Goal: Task Accomplishment & Management: Manage account settings

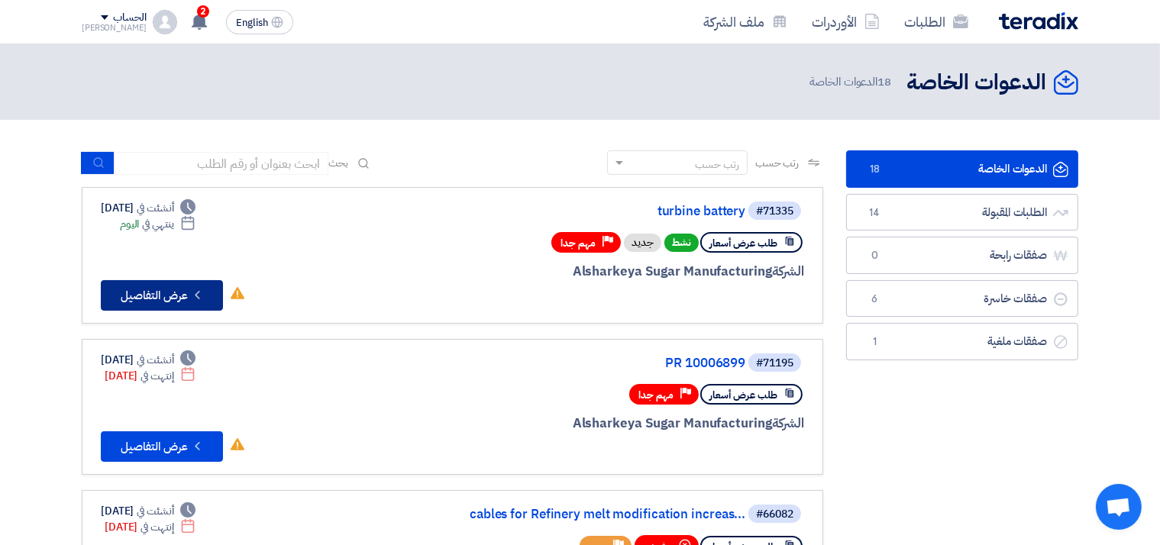
click at [146, 296] on button "Check details عرض التفاصيل" at bounding box center [162, 295] width 122 height 31
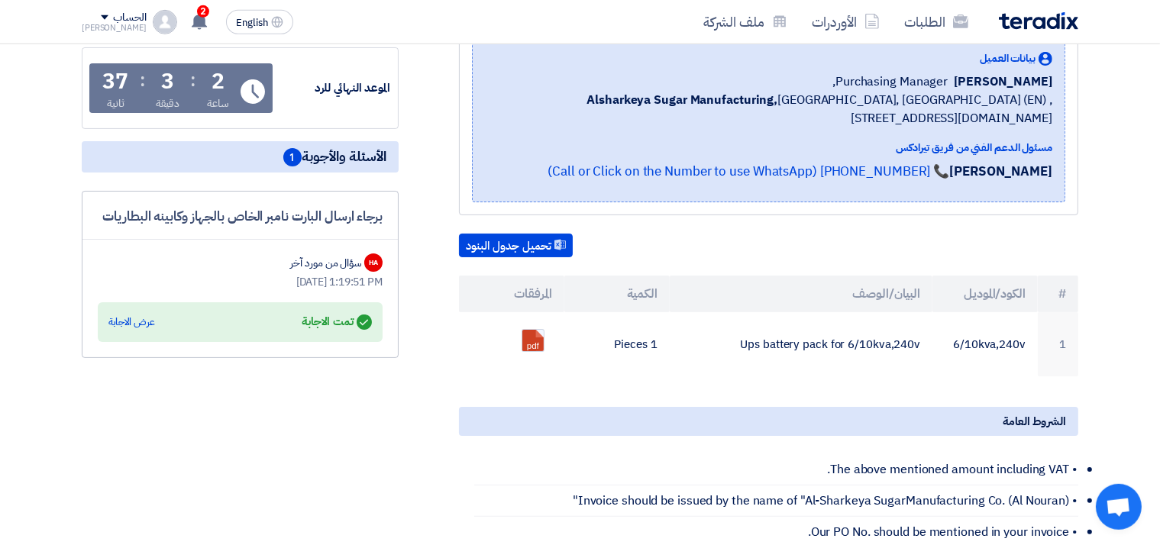
scroll to position [264, 0]
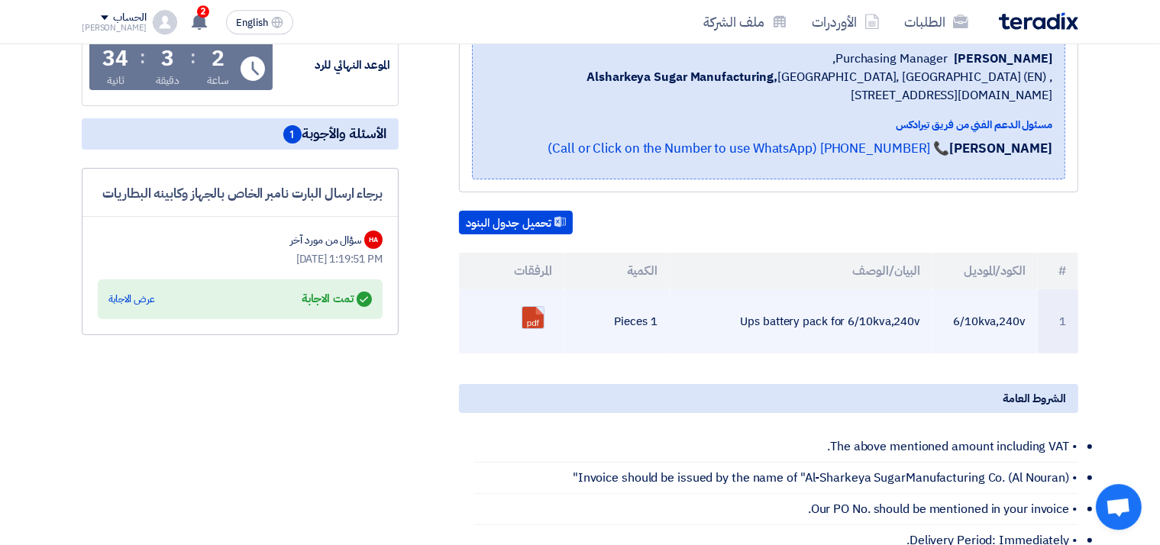
click at [542, 316] on link at bounding box center [584, 353] width 122 height 92
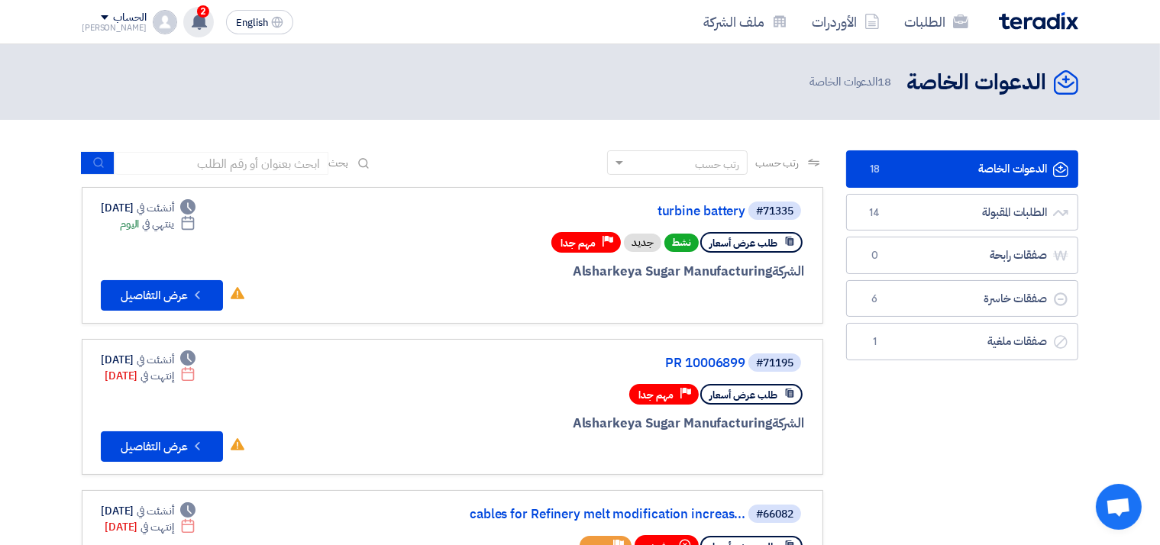
click at [189, 21] on div "2 تم نشر طلب عروض أسعار جديد - شاهد التفاصيل [DATE] تم نشر طلب عروض أسعار جديد …" at bounding box center [198, 22] width 31 height 31
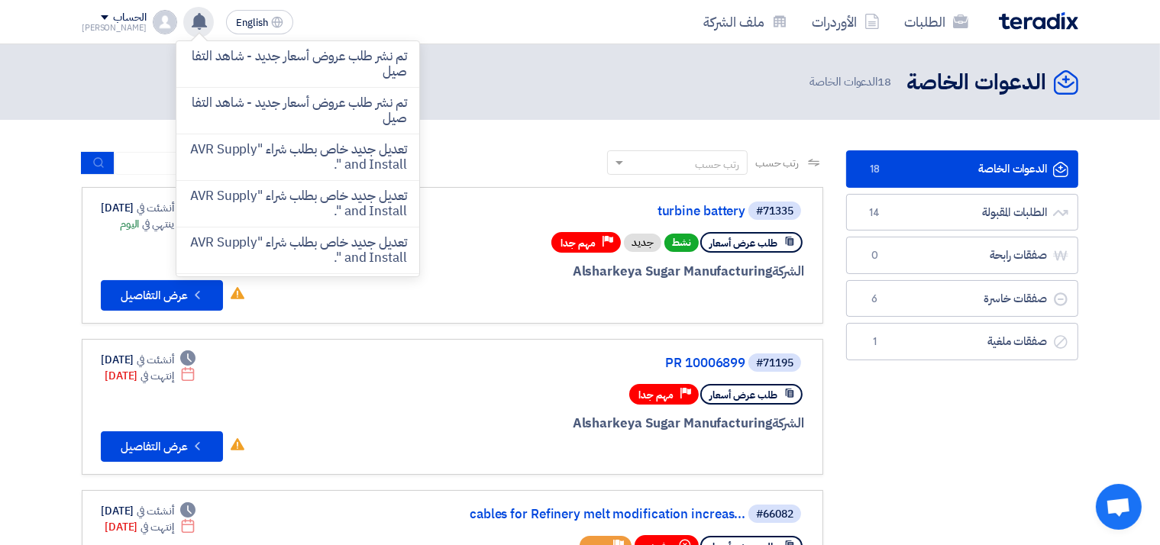
click at [189, 21] on div "تم نشر طلب عروض أسعار جديد - شاهد التفاصيل تم نشر طلب عروض أسعار جديد - شاهد ال…" at bounding box center [198, 22] width 31 height 31
